Goal: Task Accomplishment & Management: Complete application form

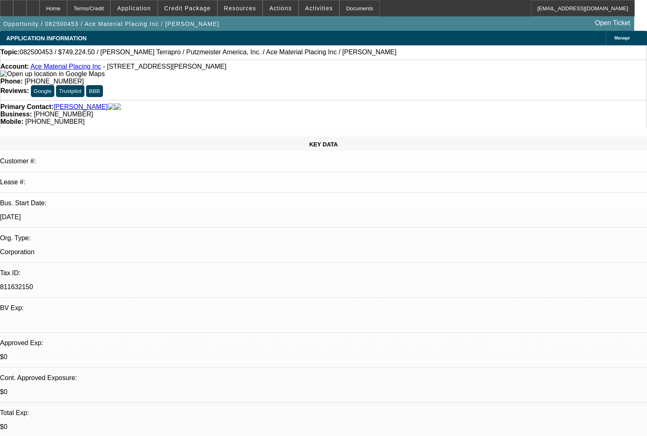
select select "0"
select select "6"
select select "0"
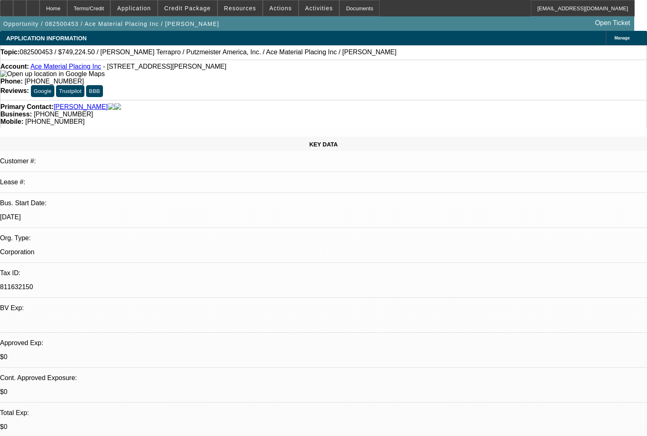
select select "0"
select select "6"
select select "0"
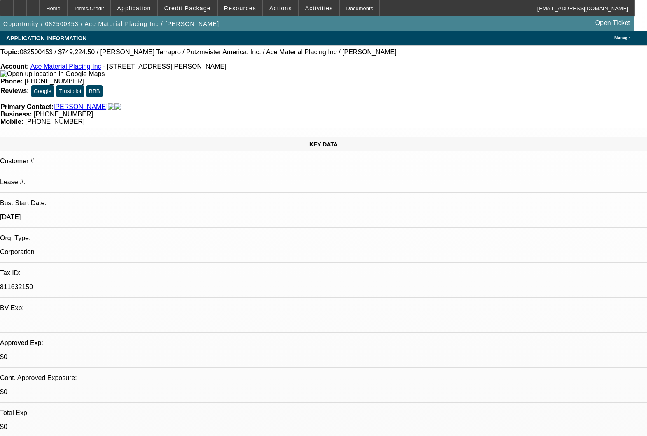
select select "0"
select select "6"
select select "0"
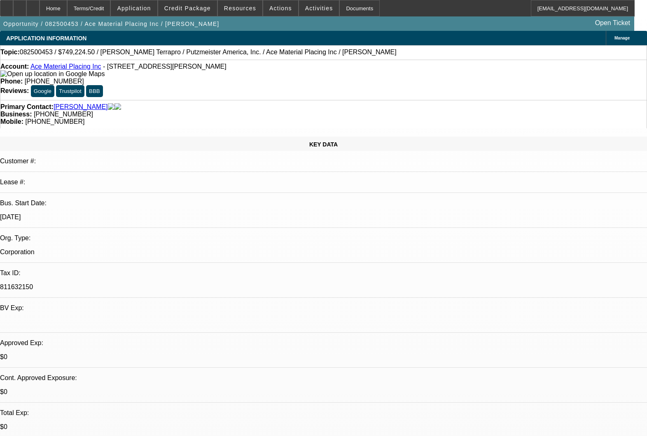
select select "6"
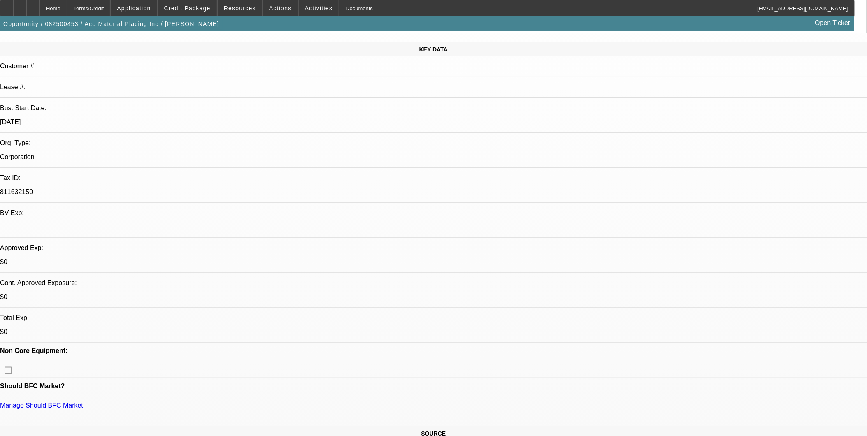
scroll to position [183, 0]
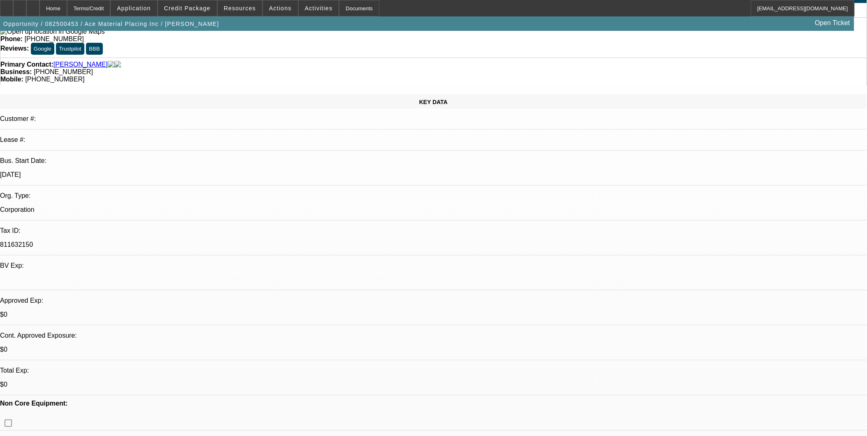
scroll to position [0, 0]
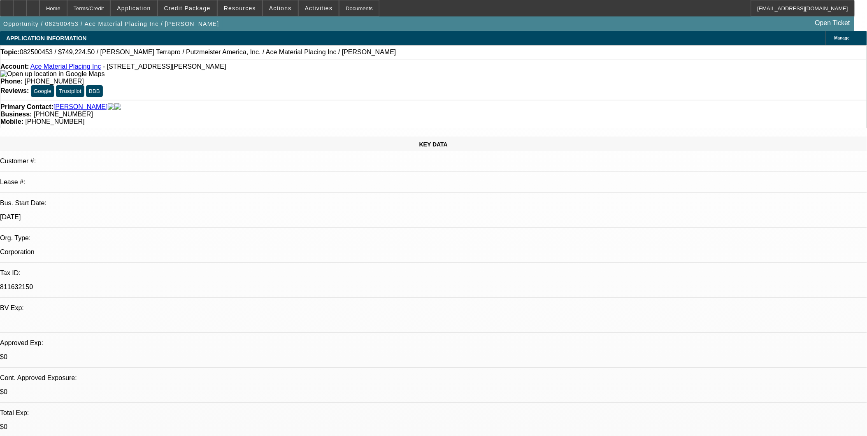
click at [79, 68] on link "Ace Material Placing Inc" at bounding box center [65, 66] width 71 height 7
click at [40, 9] on div at bounding box center [32, 8] width 13 height 16
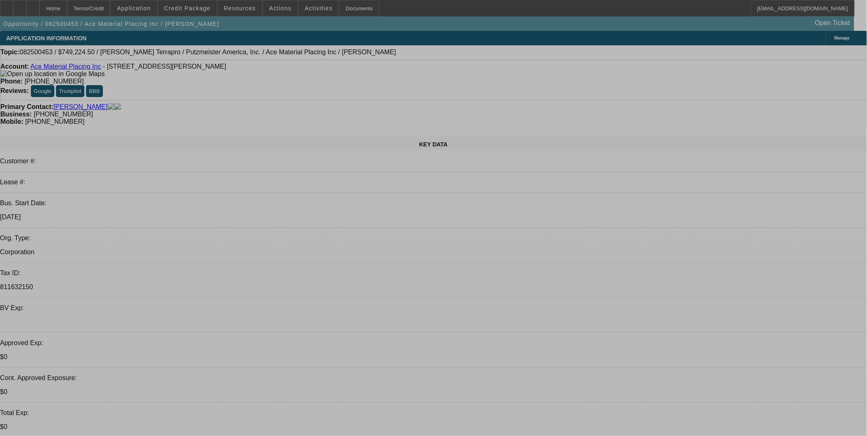
select select "0"
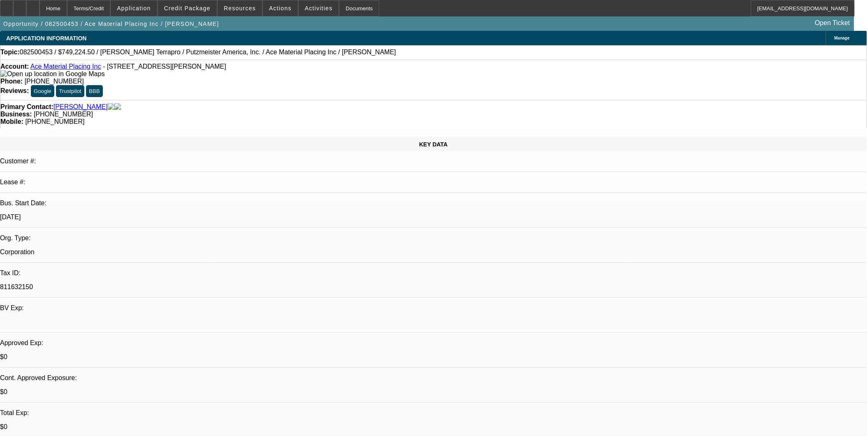
select select "0"
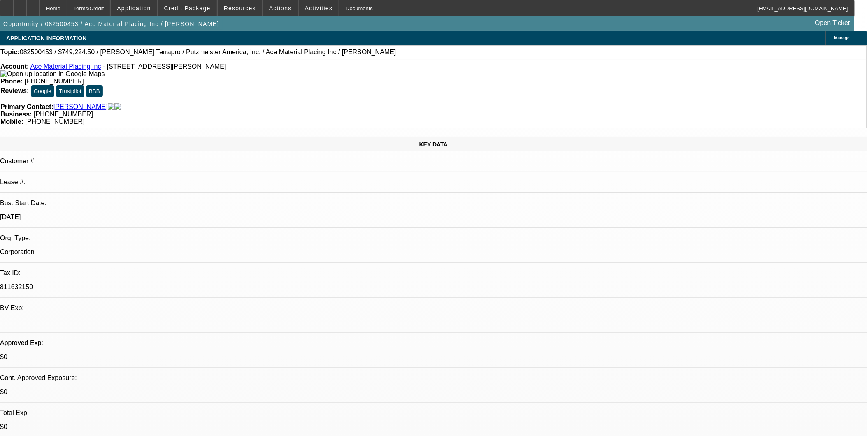
select select "0"
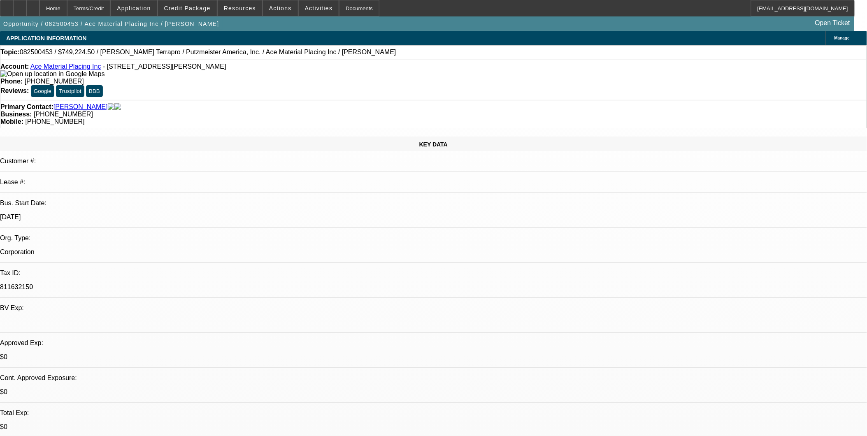
select select "0"
select select "1"
select select "6"
select select "1"
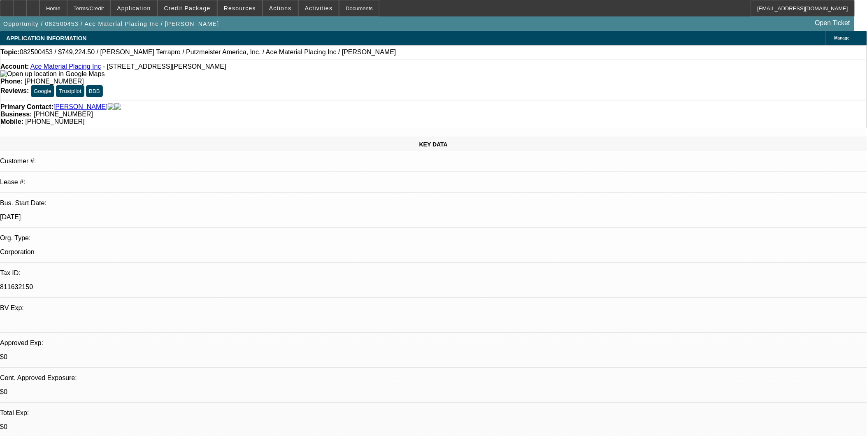
select select "1"
select select "6"
select select "1"
select select "6"
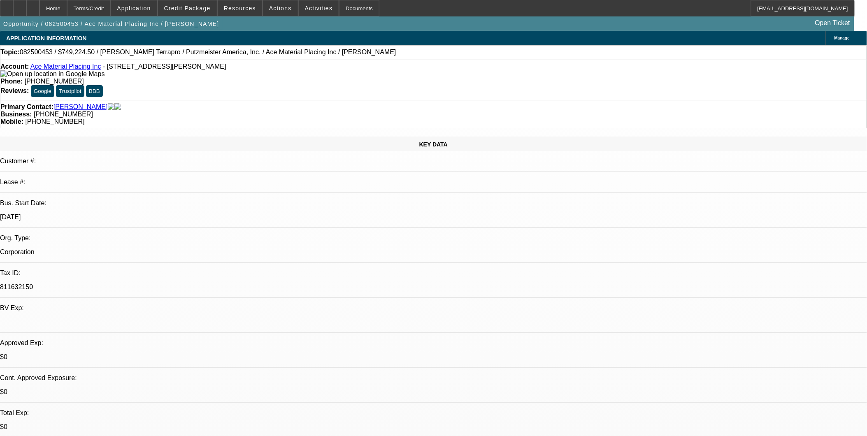
select select "1"
select select "6"
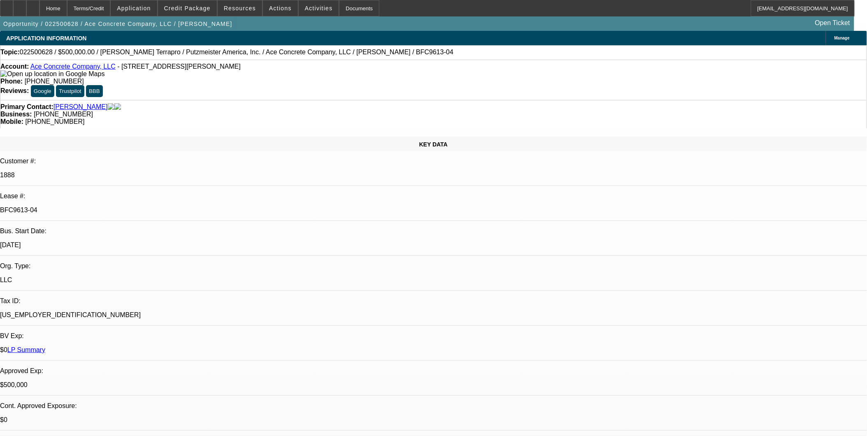
select select "0"
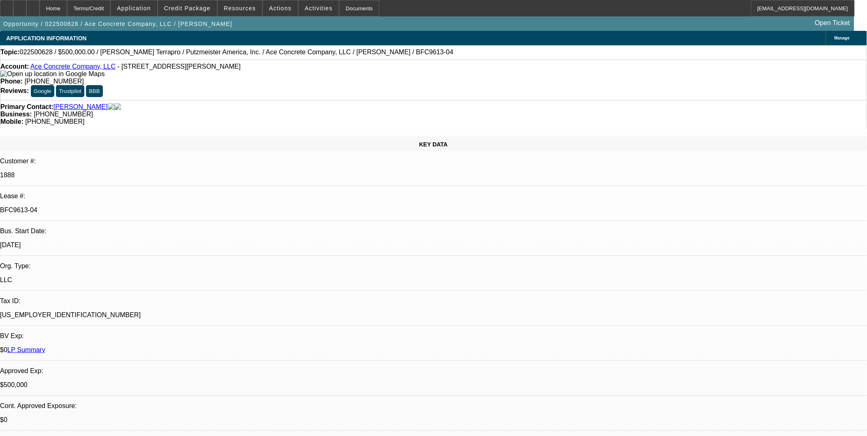
select select "0"
select select "2"
select select "0"
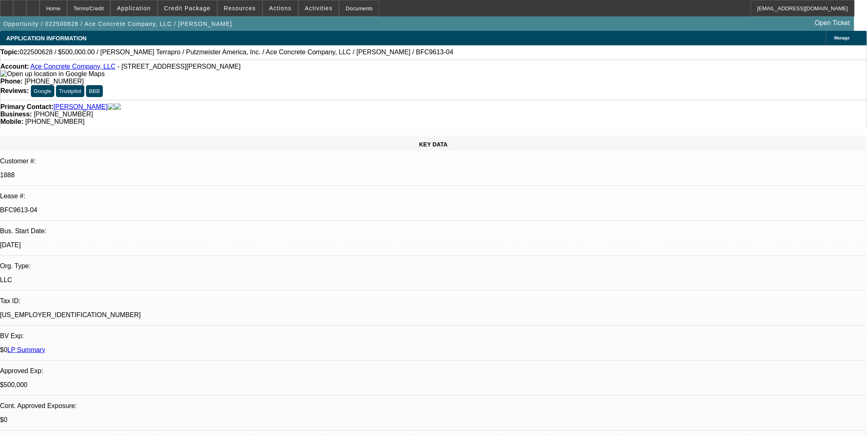
select select "2"
select select "0"
select select "1"
select select "3"
select select "6"
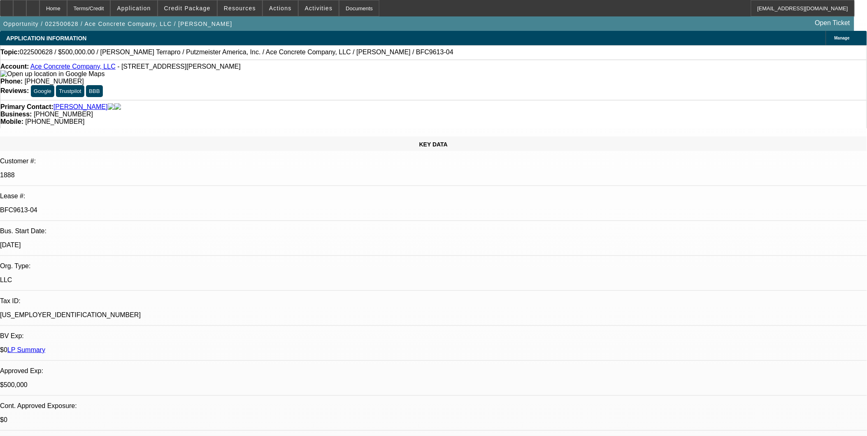
select select "1"
select select "3"
select select "6"
select select "1"
select select "2"
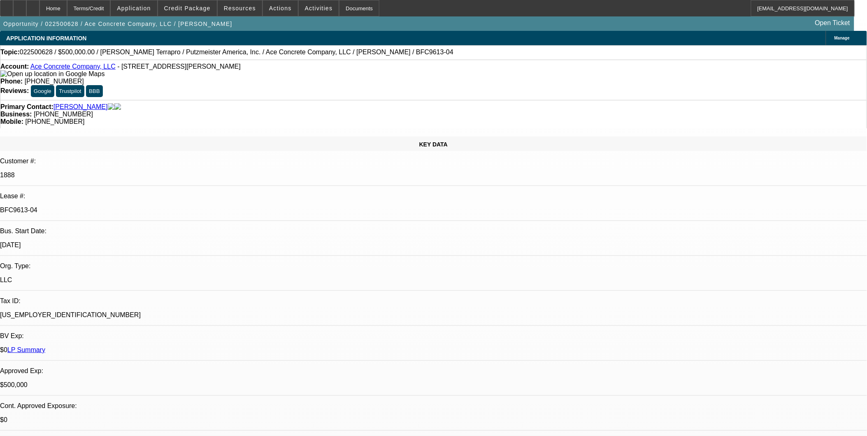
select select "6"
select select "1"
select select "2"
select select "6"
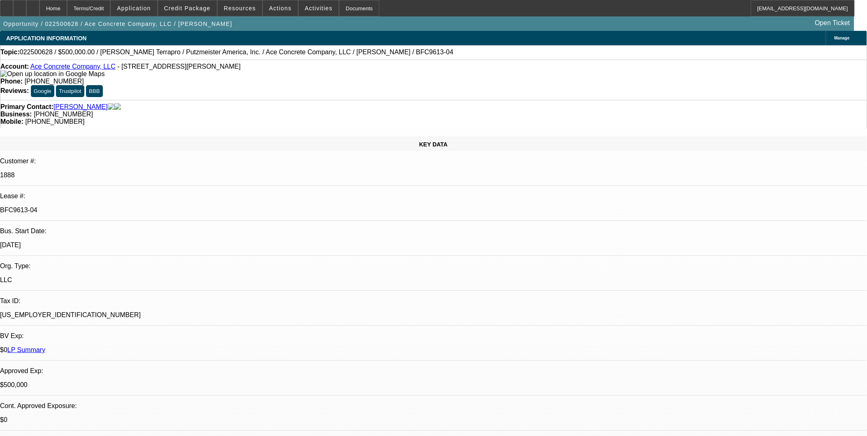
scroll to position [126, 0]
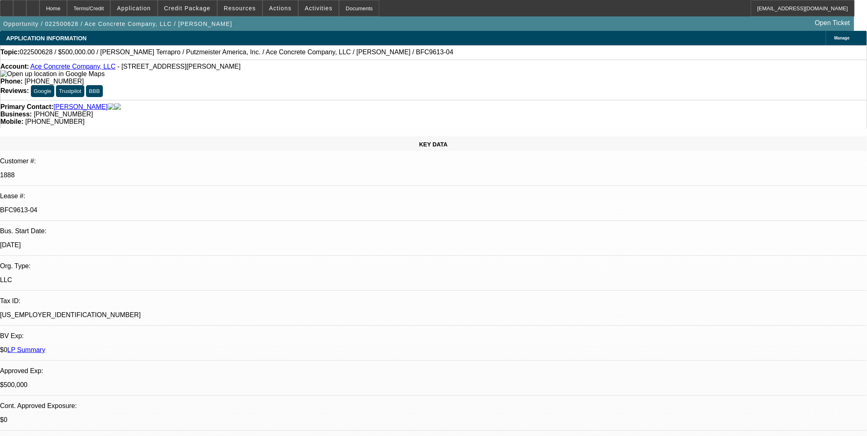
click at [74, 70] on link "Ace Concrete Company, LLC" at bounding box center [72, 66] width 85 height 7
select select "0"
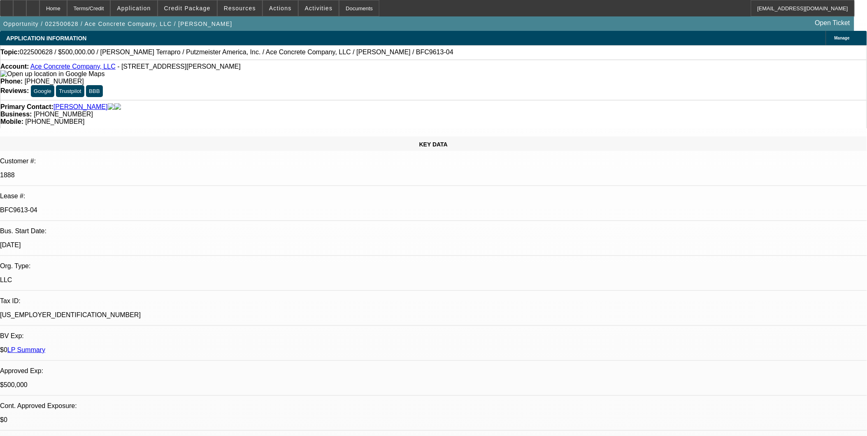
select select "0"
select select "2"
select select "0"
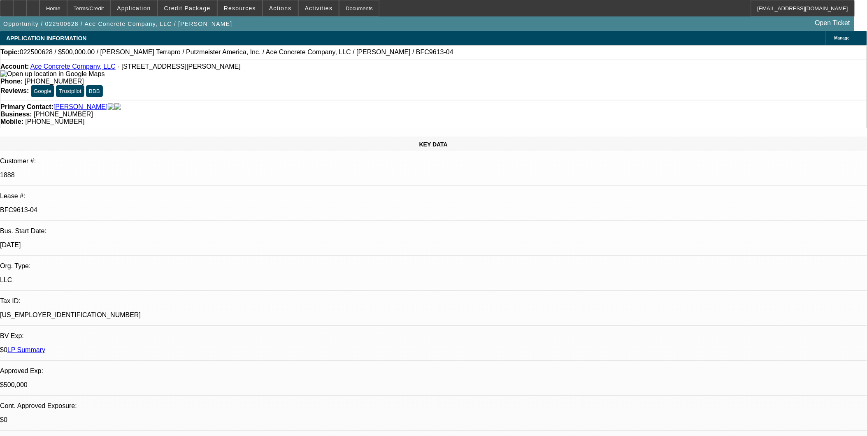
select select "0"
select select "2"
select select "0"
select select "1"
select select "3"
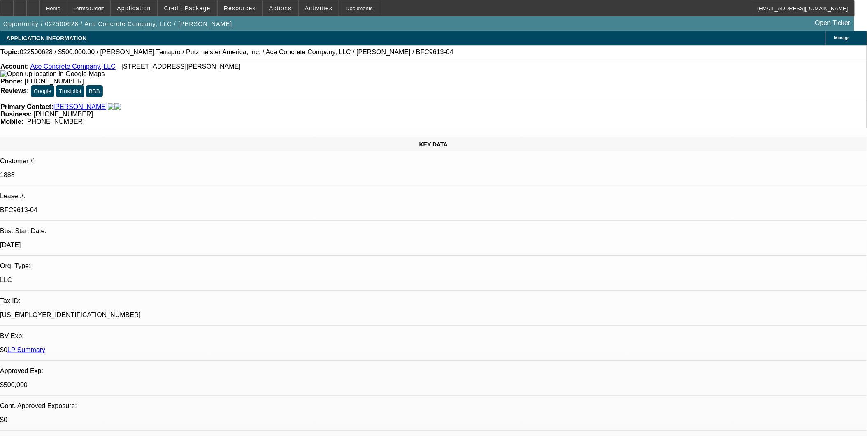
select select "6"
select select "1"
select select "3"
select select "6"
select select "1"
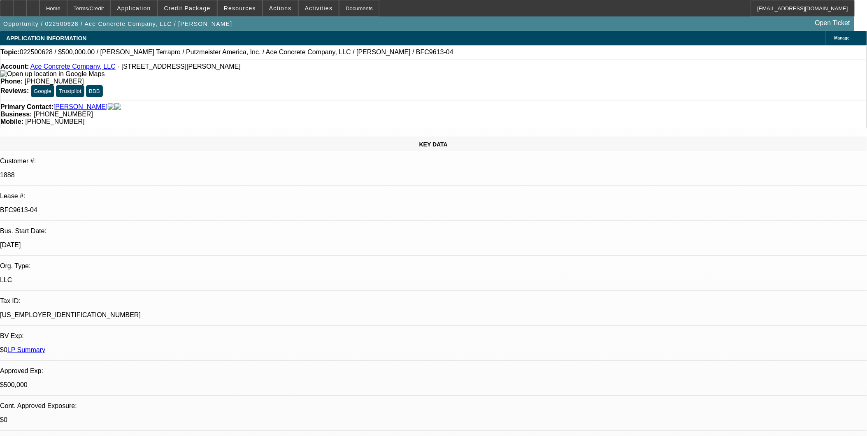
select select "2"
select select "6"
select select "1"
select select "2"
select select "6"
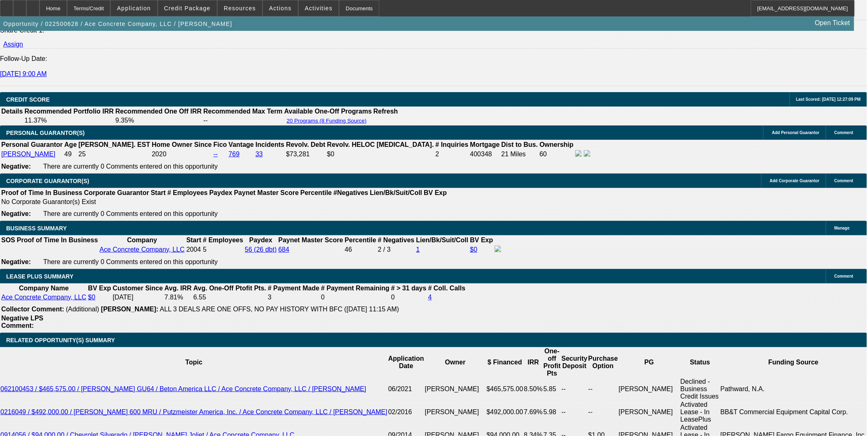
scroll to position [1189, 0]
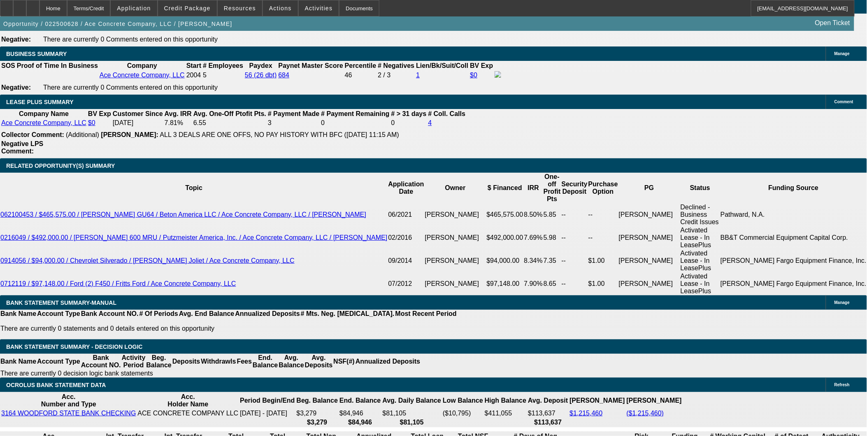
scroll to position [1463, 0]
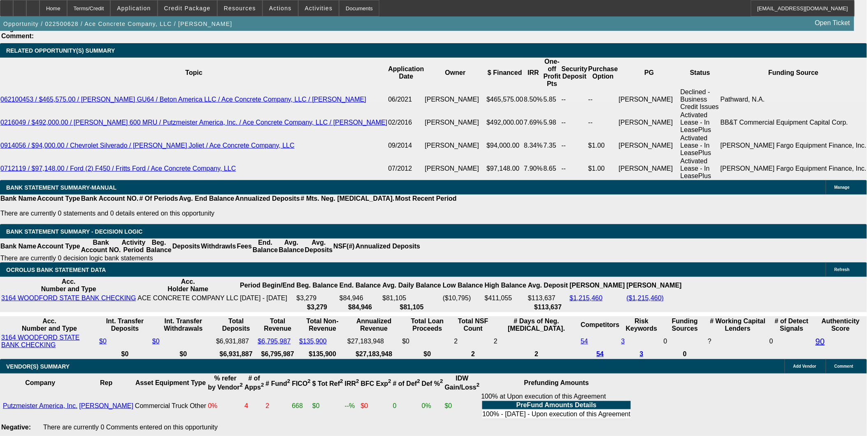
drag, startPoint x: 168, startPoint y: 209, endPoint x: 184, endPoint y: 207, distance: 16.5
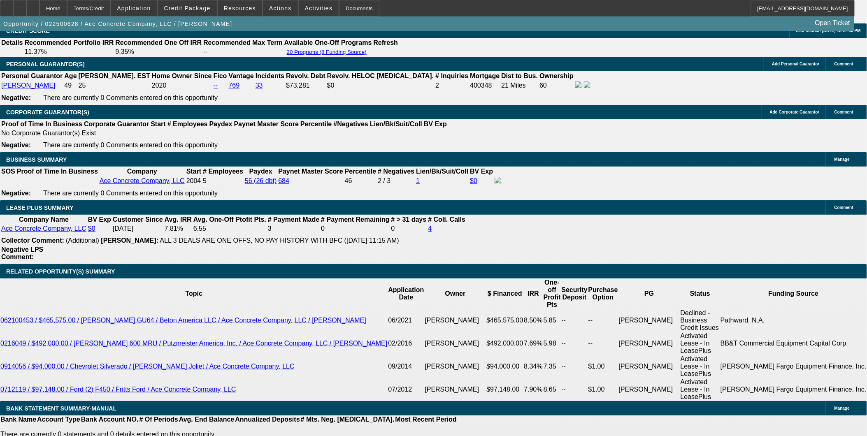
scroll to position [1235, 0]
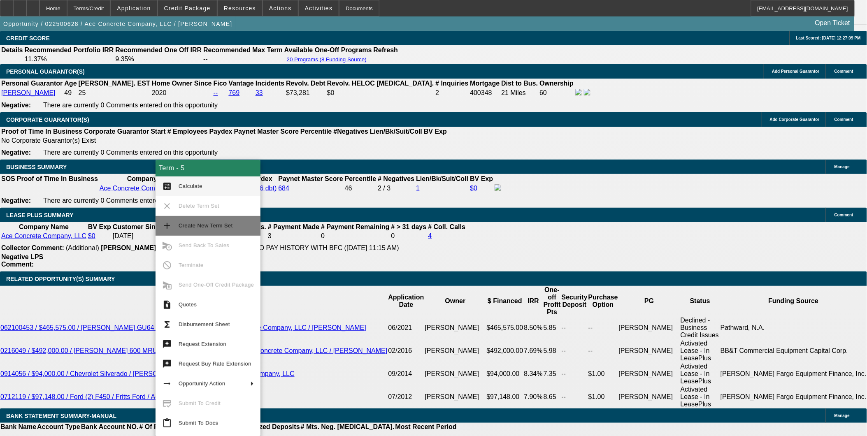
click at [190, 221] on span "Create New Term Set" at bounding box center [216, 226] width 75 height 10
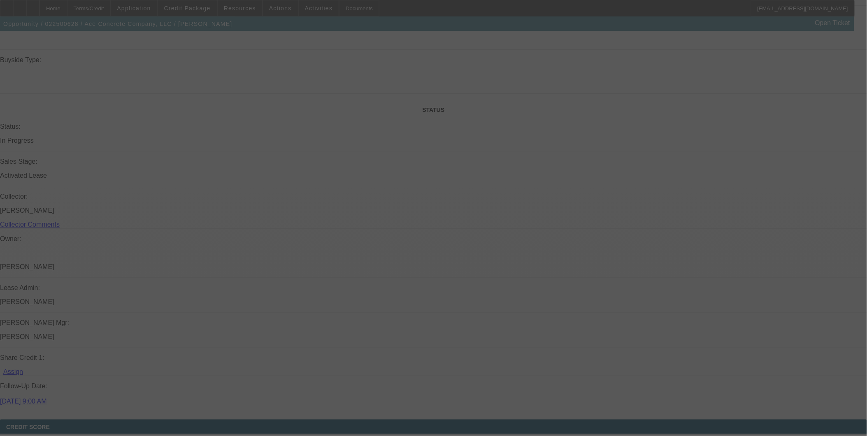
scroll to position [1048, 0]
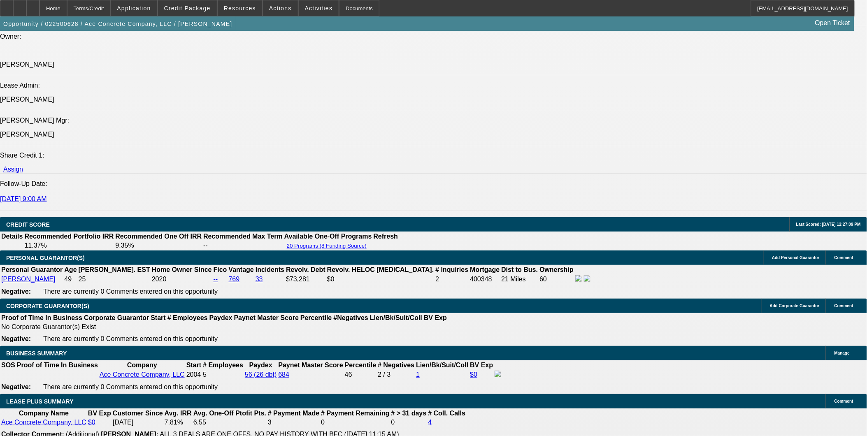
select select "0"
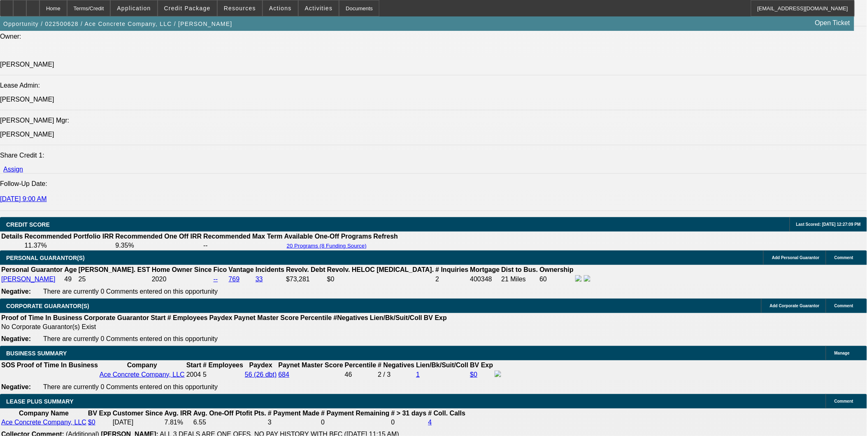
select select "0"
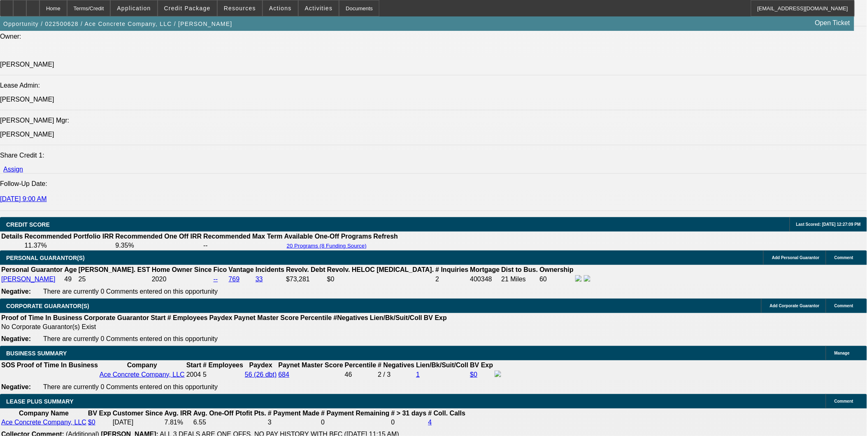
select select "2"
select select "0"
select select "1"
select select "3"
select select "6"
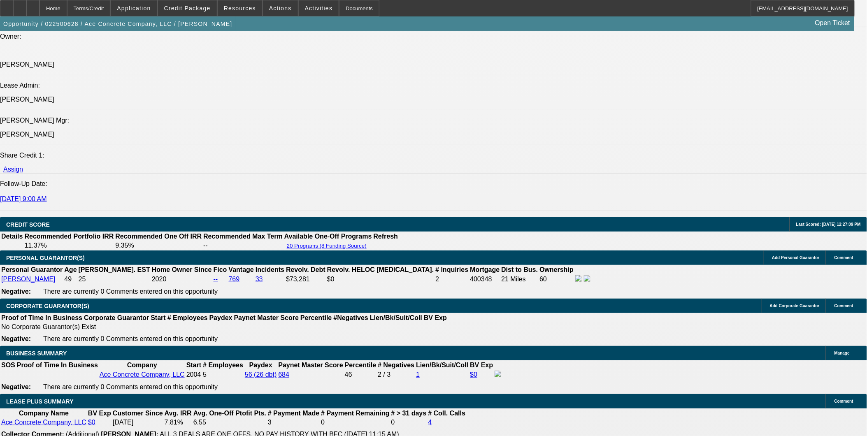
select select "1"
select select "3"
select select "6"
select select "1"
select select "3"
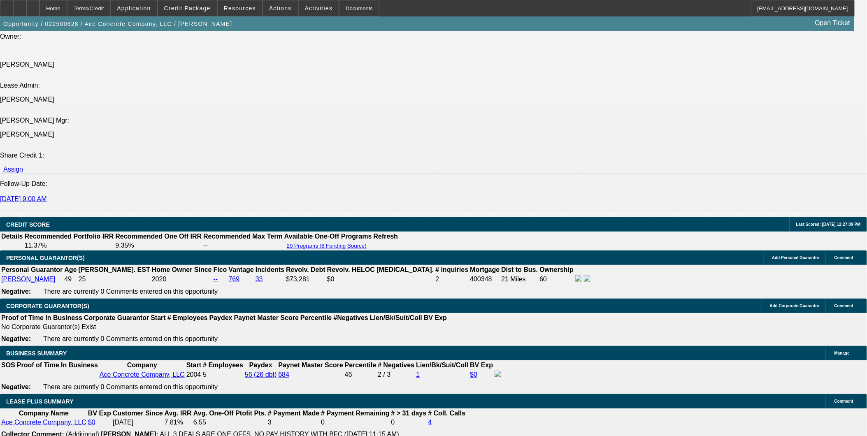
select select "6"
select select "1"
select select "2"
select select "6"
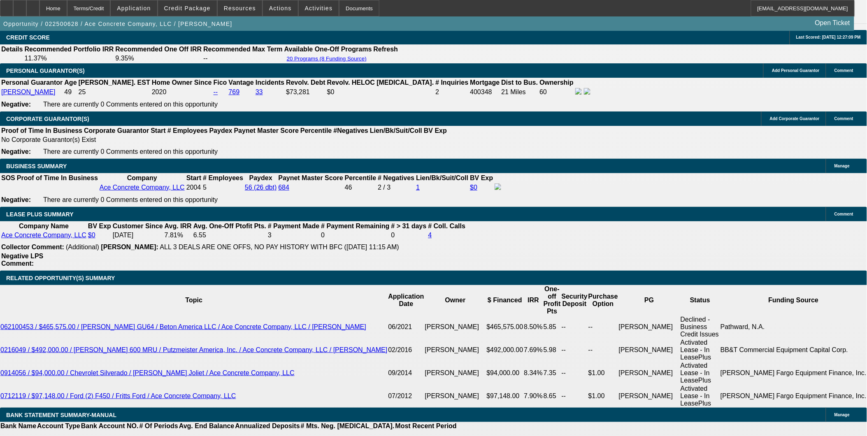
scroll to position [1186, 0]
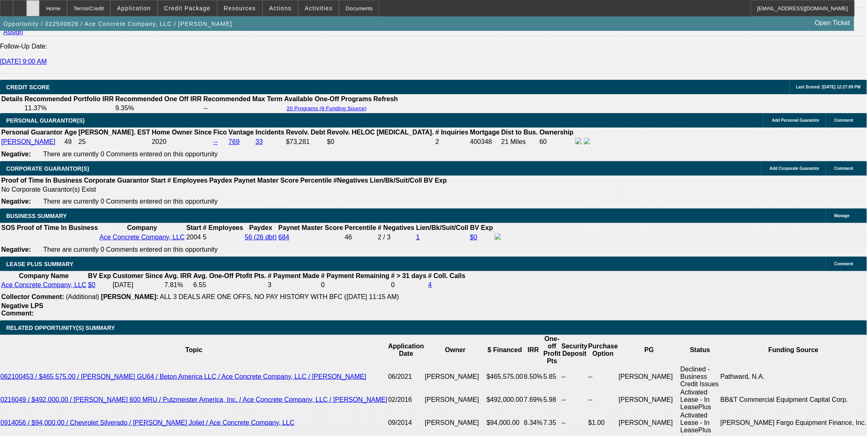
click at [33, 5] on icon at bounding box center [33, 5] width 0 height 0
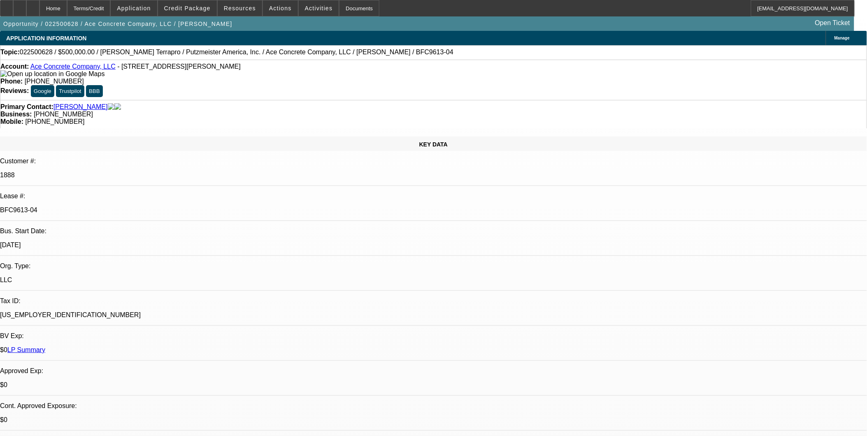
select select "0"
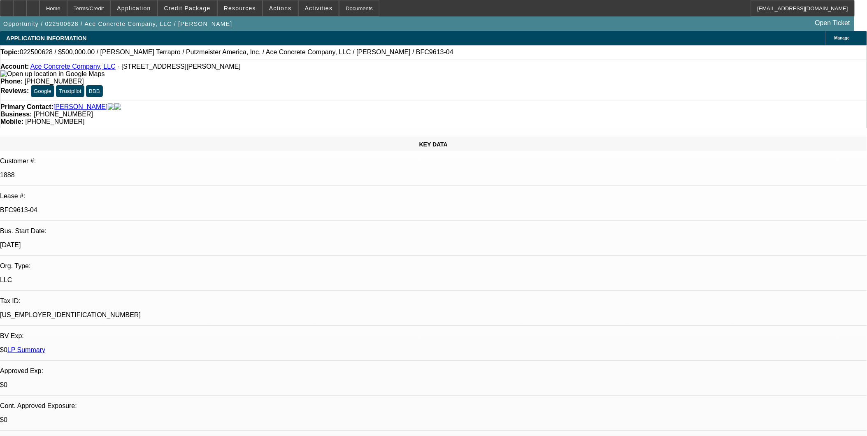
select select "0"
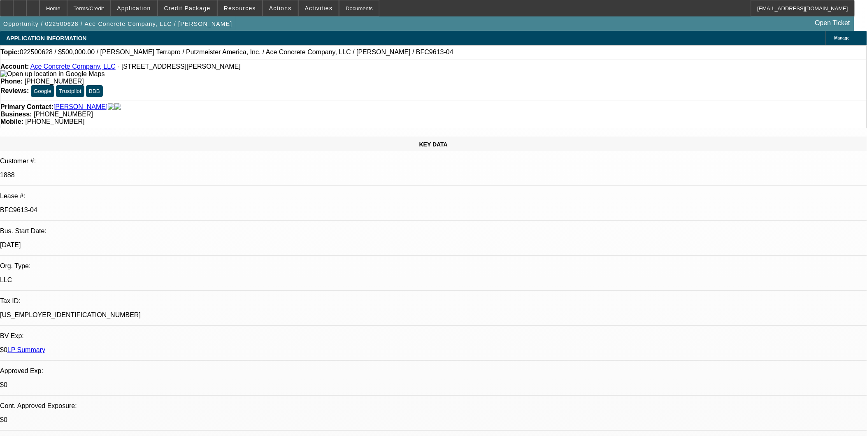
select select "2"
select select "0"
select select "1"
select select "3"
select select "6"
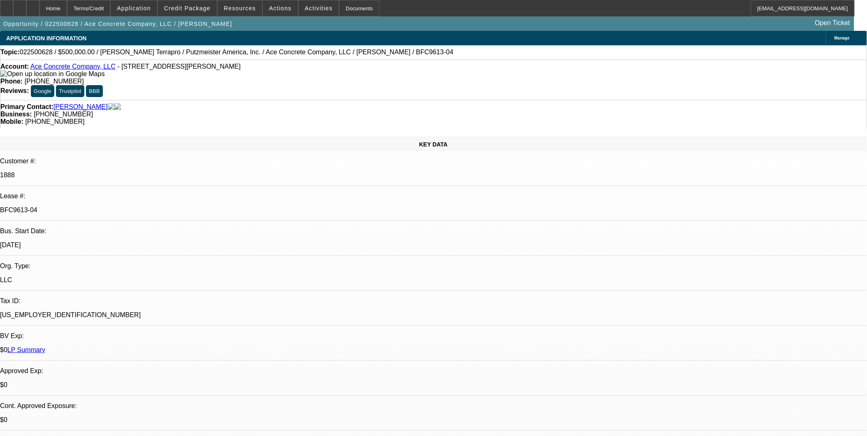
select select "1"
select select "3"
select select "6"
select select "1"
select select "3"
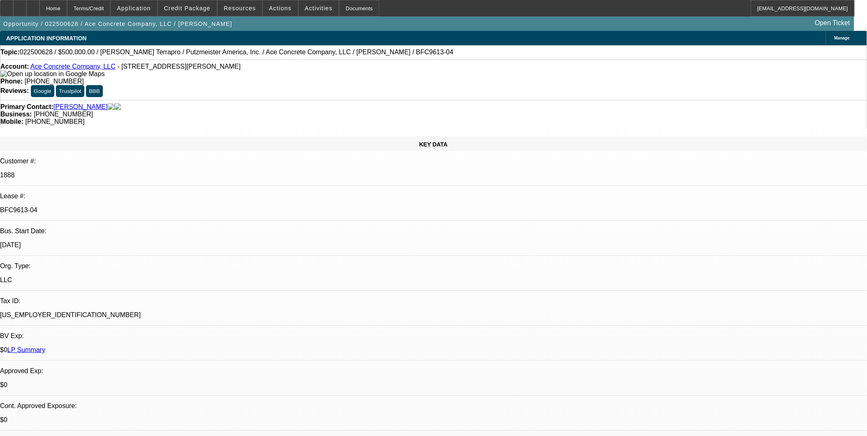
select select "6"
select select "1"
select select "2"
select select "6"
